Goal: Transaction & Acquisition: Download file/media

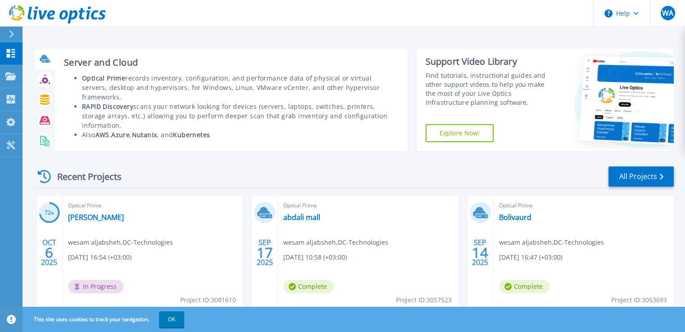
click at [45, 61] on icon at bounding box center [45, 59] width 10 height 10
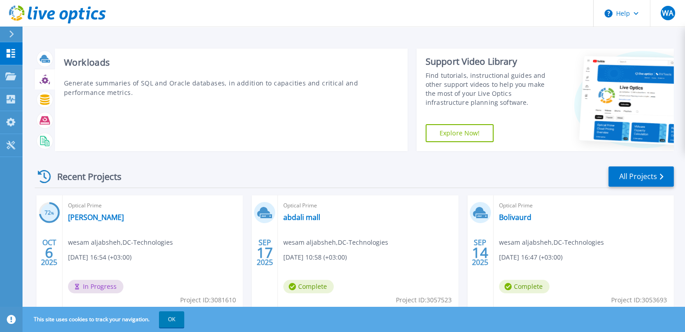
click at [101, 94] on p "Generate summaries of SQL and Oracle databases, in addition to capacities and c…" at bounding box center [231, 87] width 334 height 19
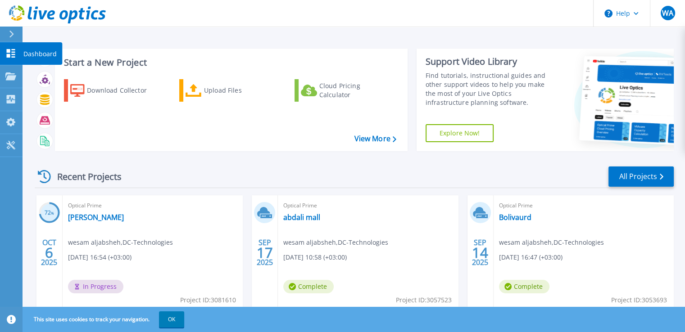
click at [16, 57] on icon at bounding box center [10, 53] width 11 height 9
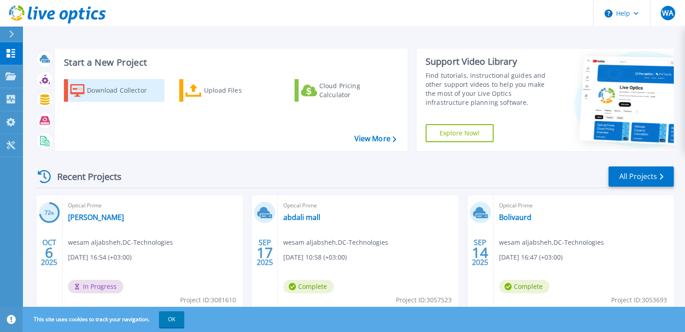
click at [102, 87] on div "Download Collector" at bounding box center [123, 90] width 72 height 18
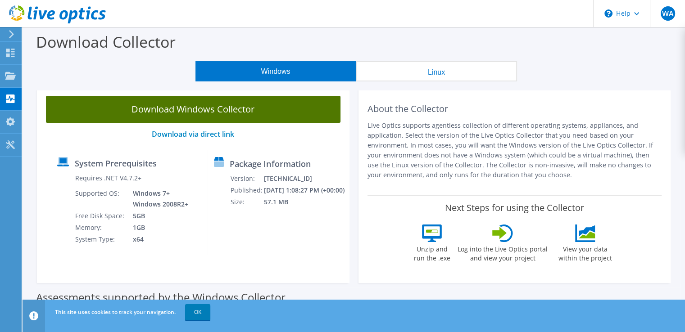
click at [257, 110] on link "Download Windows Collector" at bounding box center [193, 109] width 294 height 27
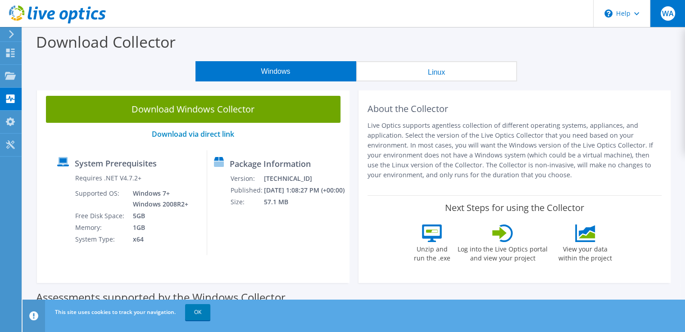
click at [659, 11] on div "WA" at bounding box center [666, 13] width 35 height 27
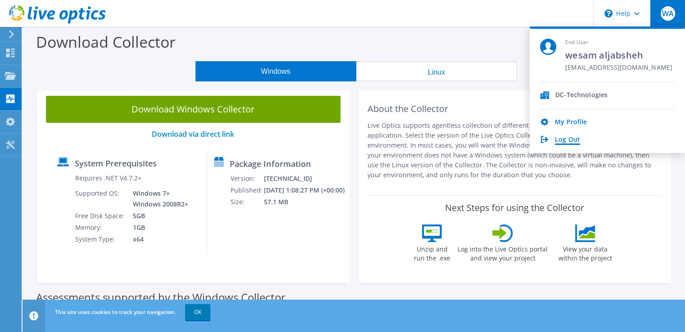
click at [571, 141] on link "Log Out" at bounding box center [566, 140] width 25 height 9
